Goal: Task Accomplishment & Management: Complete application form

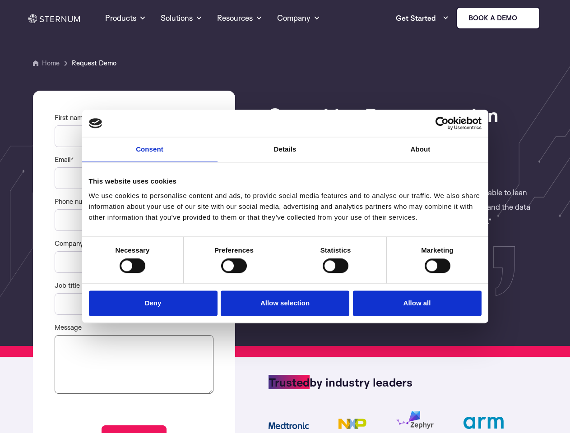
click at [150, 155] on link "Consent" at bounding box center [149, 149] width 135 height 25
click at [285, 155] on link "Details" at bounding box center [285, 149] width 135 height 25
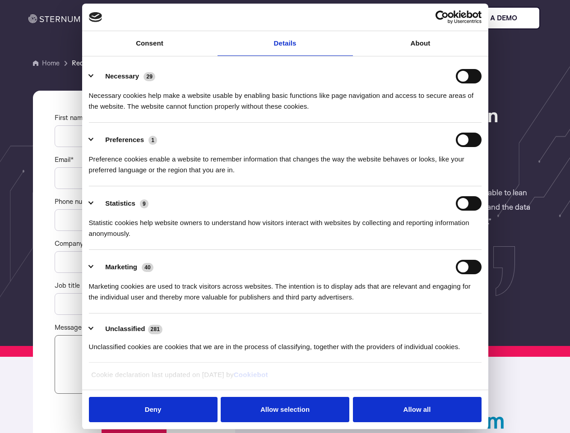
click at [421, 112] on div "Necessary cookies help make a website usable by enabling basic functions like p…" at bounding box center [285, 97] width 393 height 28
click at [132, 239] on div "Statistic cookies help website owners to understand how visitors interact with …" at bounding box center [285, 225] width 393 height 28
click at [234, 239] on div "Statistic cookies help website owners to understand how visitors interact with …" at bounding box center [285, 225] width 393 height 28
click at [335, 239] on div "Statistic cookies help website owners to understand how visitors interact with …" at bounding box center [285, 225] width 393 height 28
click at [437, 239] on div "Statistic cookies help website owners to understand how visitors interact with …" at bounding box center [285, 225] width 393 height 28
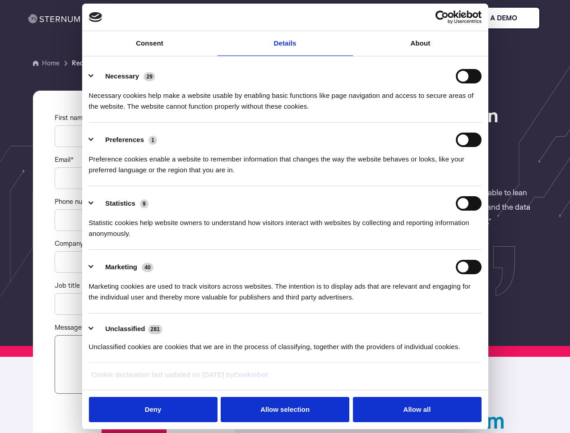
click at [155, 302] on li "Marketing 40 Marketing cookies are used to track visitors across websites. The …" at bounding box center [285, 282] width 393 height 64
click at [285, 302] on li "Marketing 40 Marketing cookies are used to track visitors across websites. The …" at bounding box center [285, 282] width 393 height 64
click at [415, 302] on li "Marketing 40 Marketing cookies are used to track visitors across websites. The …" at bounding box center [285, 282] width 393 height 64
